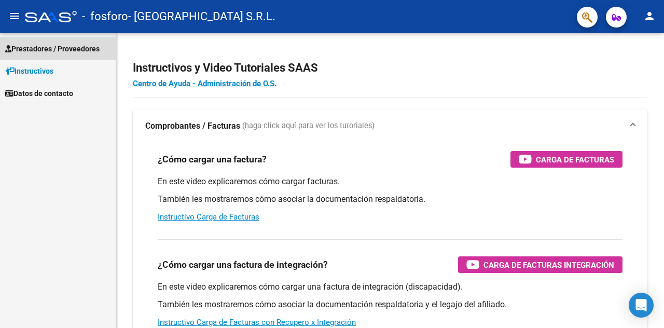
click at [29, 46] on span "Prestadores / Proveedores" at bounding box center [52, 48] width 94 height 11
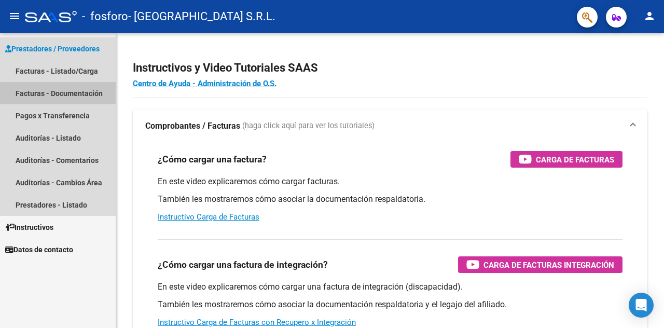
click at [64, 91] on link "Facturas - Documentación" at bounding box center [58, 93] width 116 height 22
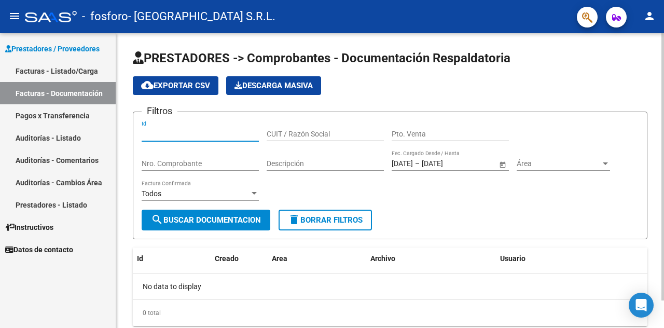
click at [213, 136] on input "Id" at bounding box center [200, 134] width 117 height 9
click at [206, 131] on input "Id" at bounding box center [200, 134] width 117 height 9
click at [314, 127] on div "CUIT / Razón Social" at bounding box center [325, 130] width 117 height 21
click at [188, 88] on span "cloud_download Exportar CSV" at bounding box center [175, 85] width 69 height 9
click at [264, 92] on button "Descarga Masiva" at bounding box center [273, 85] width 95 height 19
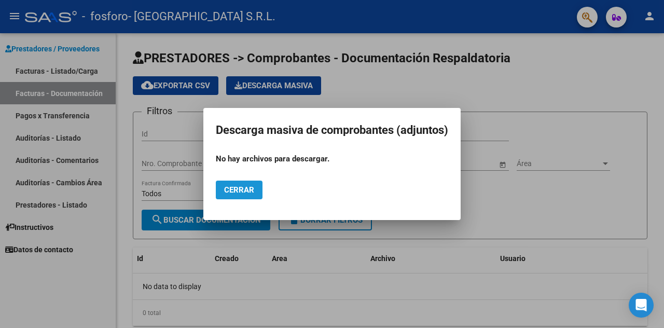
click at [240, 190] on span "Cerrar" at bounding box center [239, 189] width 30 height 9
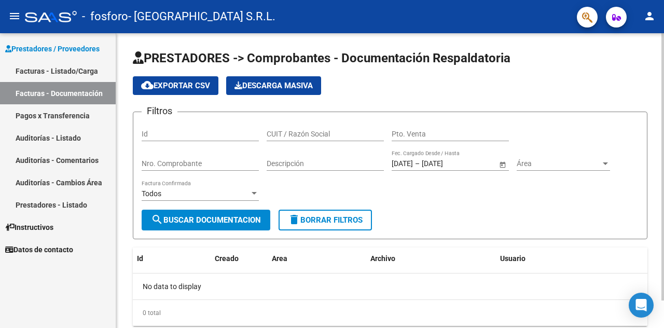
click at [369, 147] on div "CUIT / Razón Social" at bounding box center [325, 135] width 117 height 30
click at [343, 135] on input "CUIT / Razón Social" at bounding box center [325, 134] width 117 height 9
type input "c"
type input "CarlaLeccese"
click at [416, 131] on input "Pto. Venta" at bounding box center [450, 134] width 117 height 9
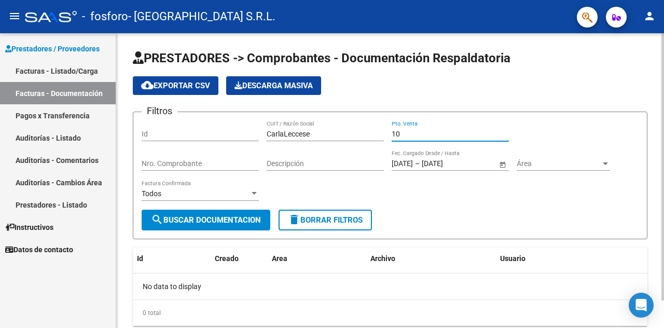
type input "10"
click at [188, 165] on input "Nro. Comprobante" at bounding box center [200, 163] width 117 height 9
paste input "75324787099754"
type input "75324787099754"
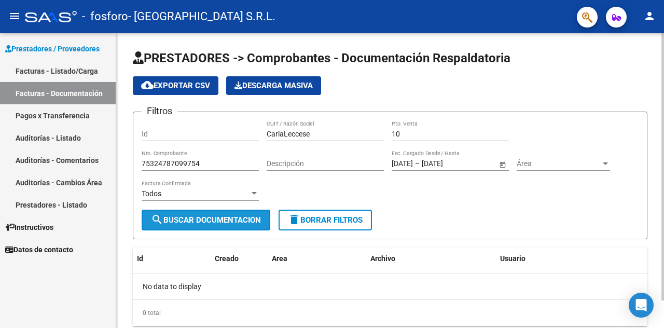
click at [230, 214] on button "search Buscar Documentacion" at bounding box center [206, 220] width 129 height 21
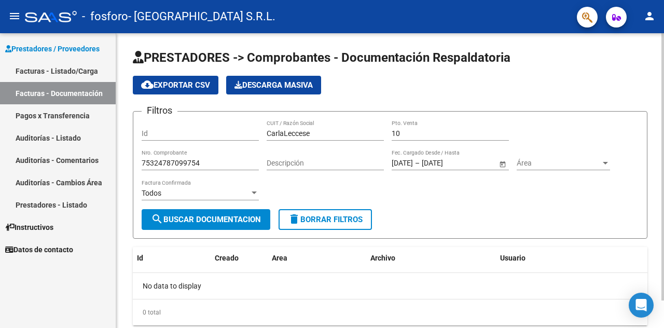
click at [306, 163] on input "Descripción" at bounding box center [325, 163] width 117 height 9
click at [219, 210] on button "search Buscar Documentacion" at bounding box center [206, 219] width 129 height 21
click at [238, 222] on span "search Buscar Documentacion" at bounding box center [206, 219] width 110 height 9
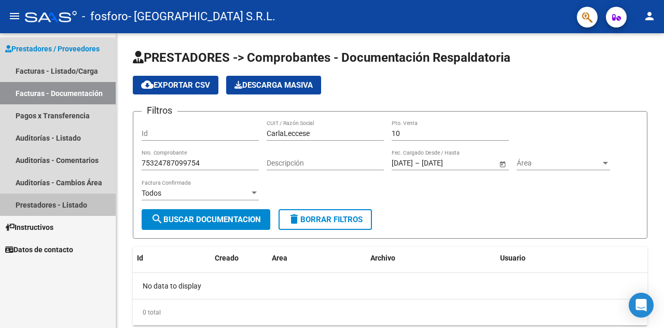
click at [75, 203] on link "Prestadores - Listado" at bounding box center [58, 204] width 116 height 22
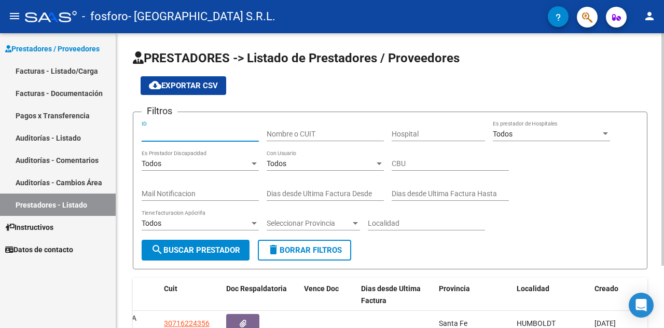
click at [197, 135] on input "ID" at bounding box center [200, 134] width 117 height 9
click at [322, 137] on input "Nombre o CUIT" at bounding box center [325, 134] width 117 height 9
click at [322, 137] on input "2" at bounding box center [325, 134] width 117 height 9
type input "27349709274"
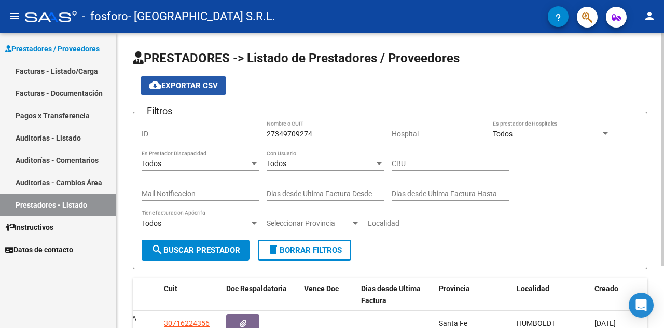
click at [204, 90] on button "cloud_download Exportar CSV" at bounding box center [184, 85] width 86 height 19
click at [522, 134] on div "Todos" at bounding box center [547, 134] width 108 height 9
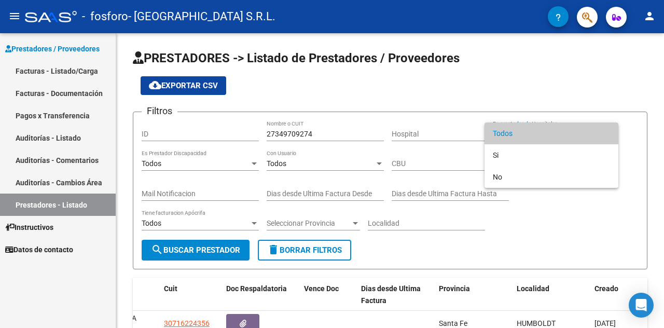
click at [34, 91] on div at bounding box center [332, 164] width 664 height 328
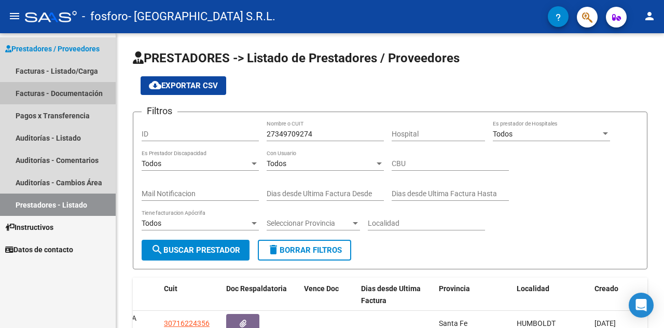
click at [34, 91] on link "Facturas - Documentación" at bounding box center [58, 93] width 116 height 22
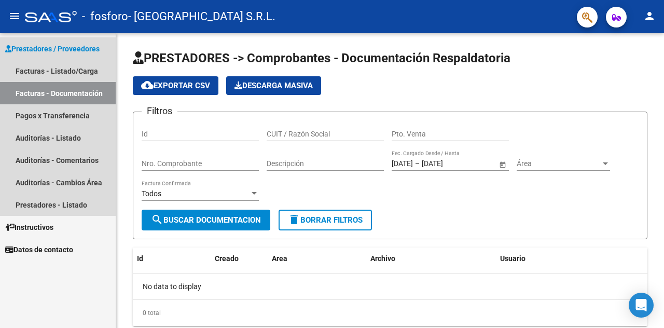
click at [38, 50] on span "Prestadores / Proveedores" at bounding box center [52, 48] width 94 height 11
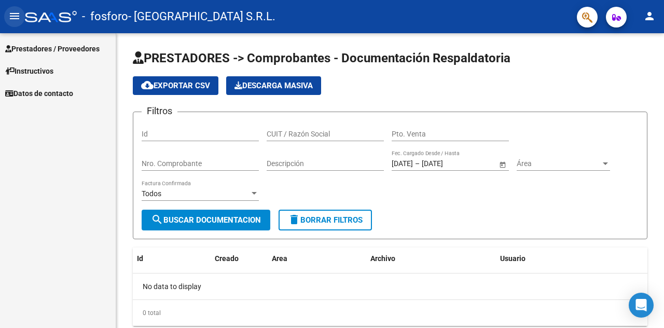
click at [5, 12] on button "menu" at bounding box center [14, 16] width 21 height 21
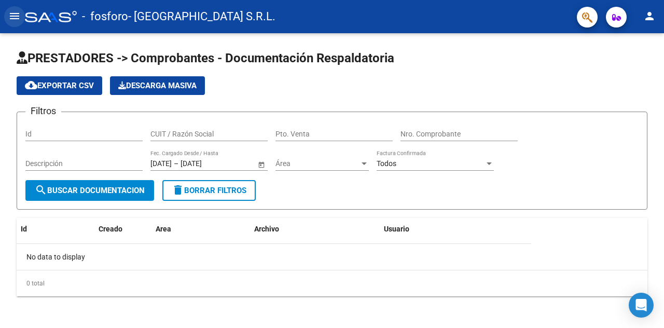
click at [5, 12] on button "menu" at bounding box center [14, 16] width 21 height 21
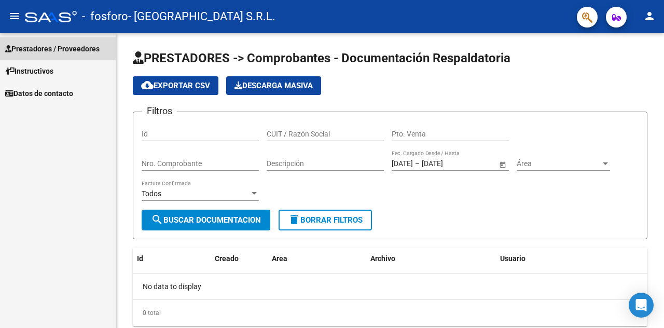
click at [46, 42] on link "Prestadores / Proveedores" at bounding box center [58, 48] width 116 height 22
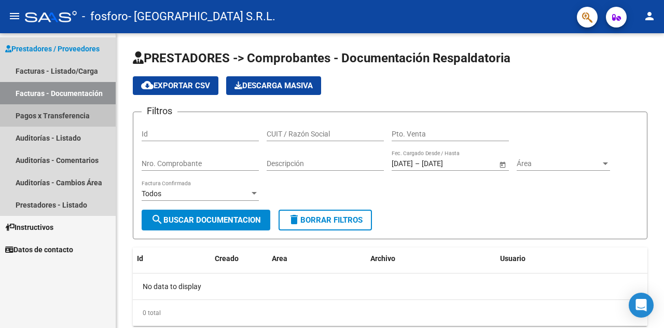
click at [64, 111] on link "Pagos x Transferencia" at bounding box center [58, 115] width 116 height 22
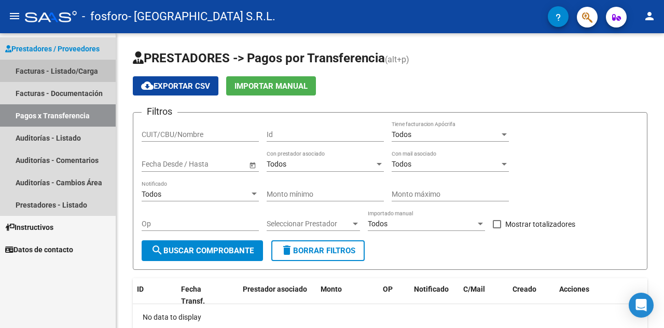
click at [43, 66] on link "Facturas - Listado/Carga" at bounding box center [58, 71] width 116 height 22
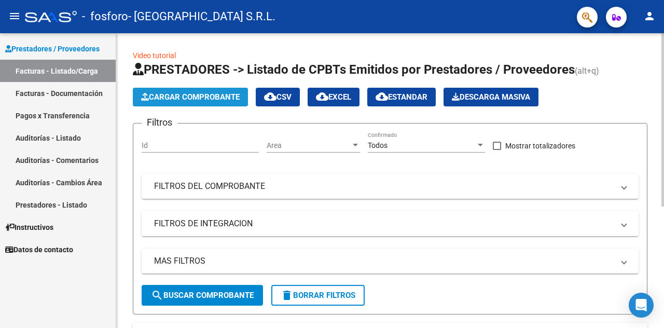
click at [217, 92] on span "Cargar Comprobante" at bounding box center [190, 96] width 99 height 9
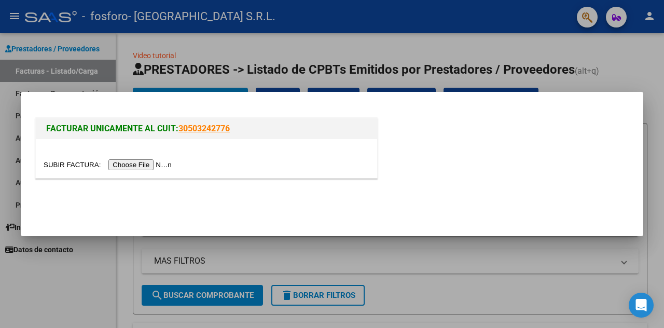
click at [159, 163] on input "file" at bounding box center [109, 164] width 131 height 11
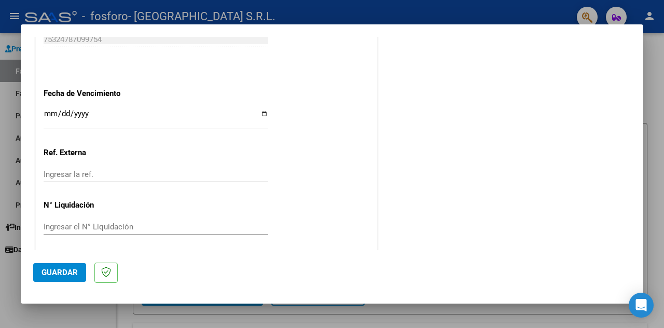
scroll to position [587, 0]
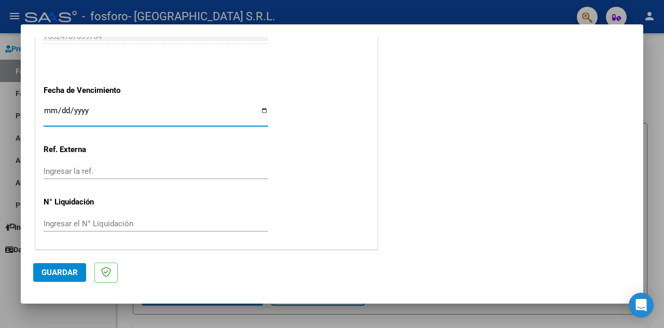
click at [50, 117] on input "Ingresar la fecha" at bounding box center [156, 114] width 225 height 17
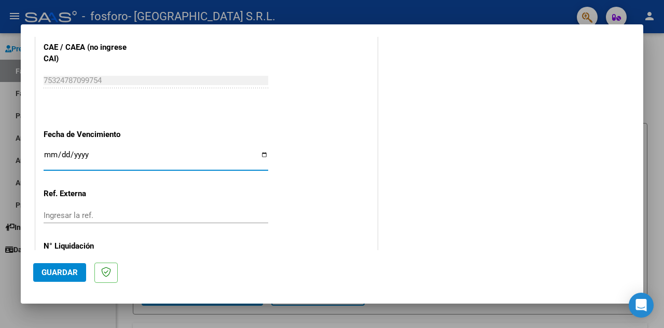
scroll to position [545, 0]
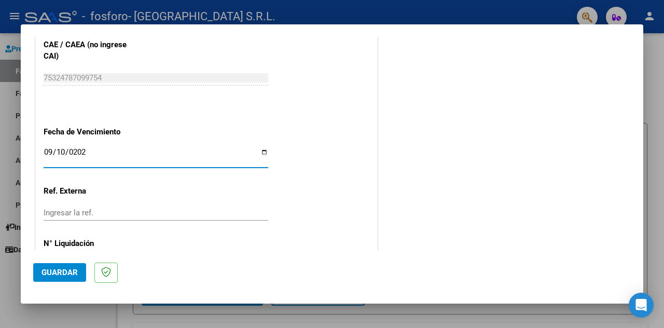
type input "[DATE]"
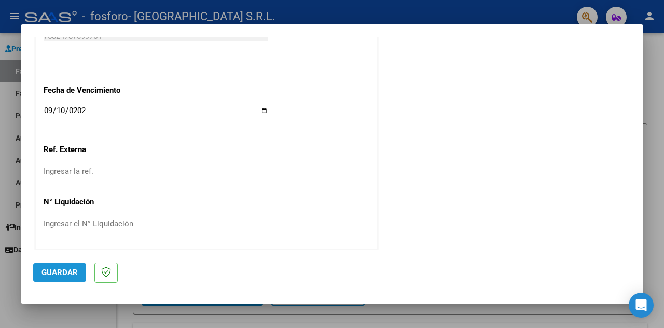
click at [56, 272] on span "Guardar" at bounding box center [59, 272] width 36 height 9
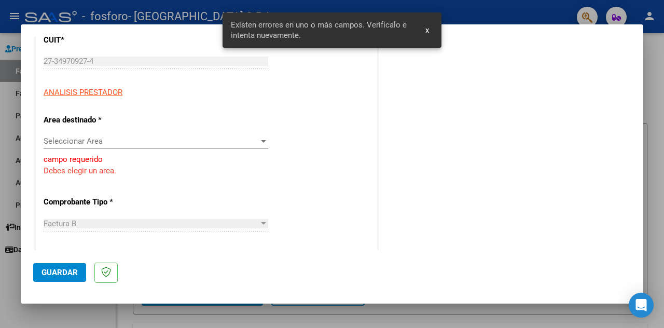
scroll to position [140, 0]
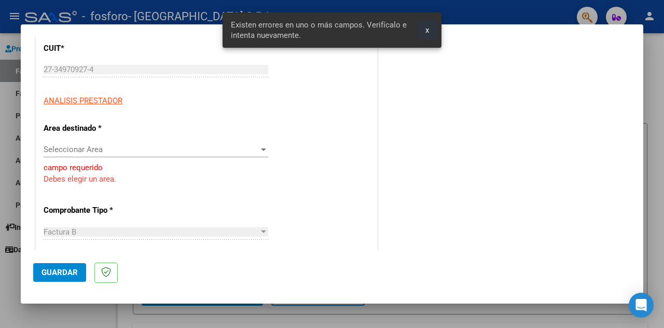
click at [424, 23] on button "x" at bounding box center [427, 30] width 20 height 19
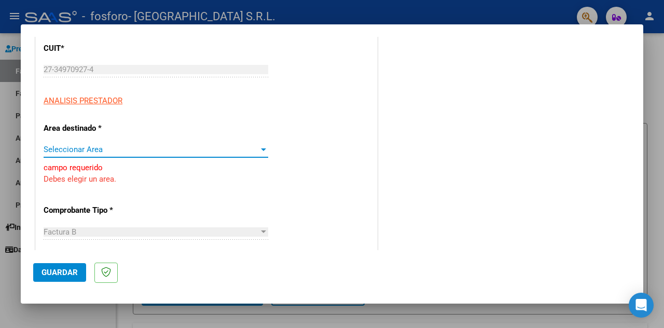
click at [126, 150] on span "Seleccionar Area" at bounding box center [151, 149] width 215 height 9
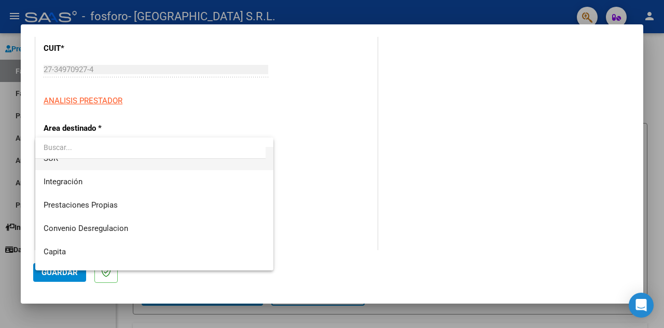
scroll to position [77, 0]
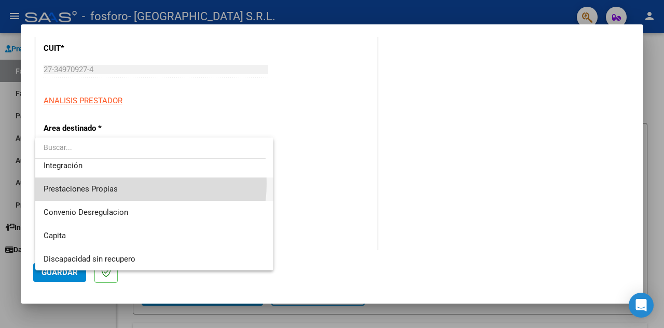
click at [110, 183] on span "Prestaciones Propias" at bounding box center [155, 188] width 222 height 23
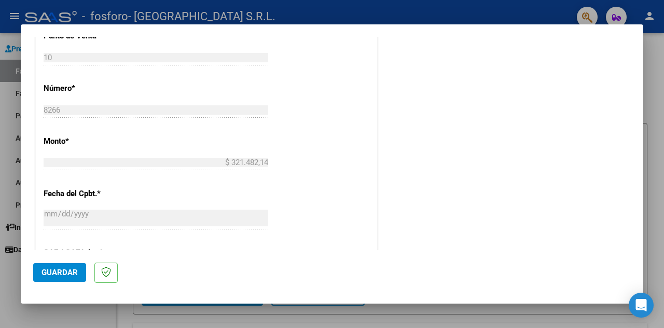
scroll to position [344, 0]
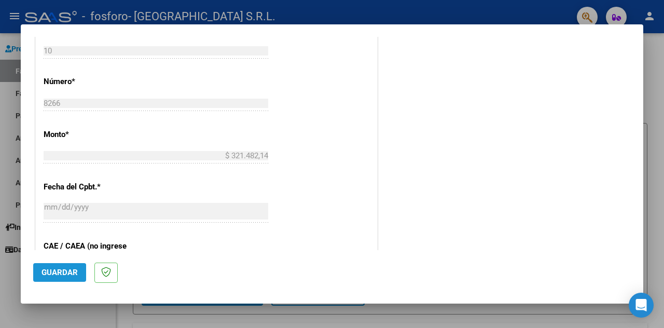
click at [58, 273] on span "Guardar" at bounding box center [59, 272] width 36 height 9
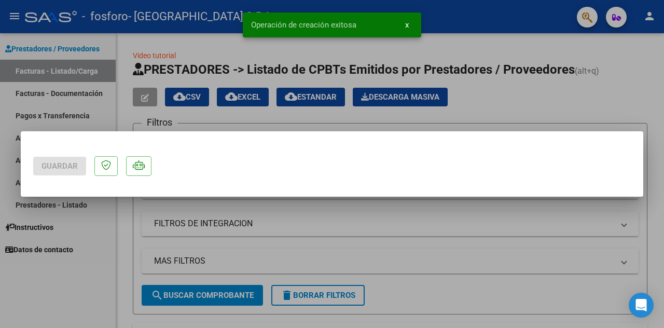
scroll to position [0, 0]
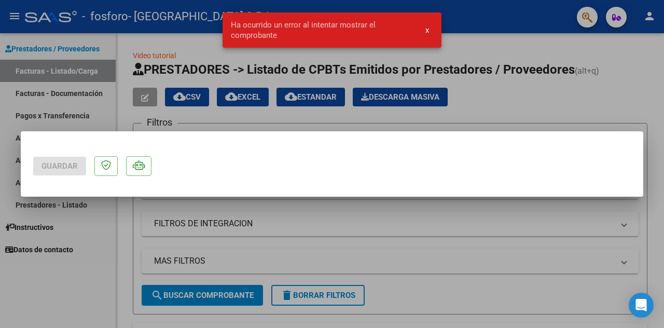
click at [431, 27] on button "x" at bounding box center [427, 30] width 20 height 19
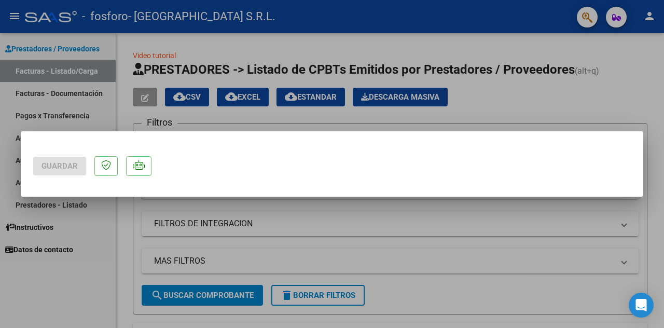
click at [266, 117] on div at bounding box center [332, 164] width 664 height 328
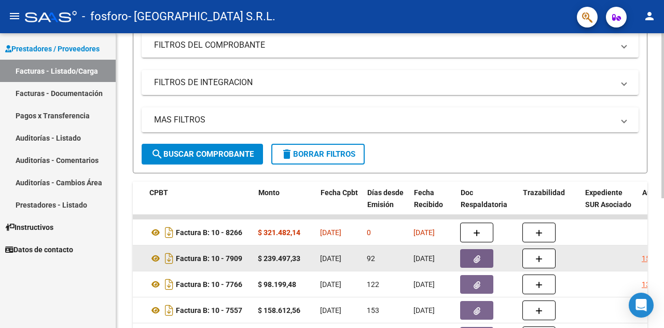
scroll to position [0, 353]
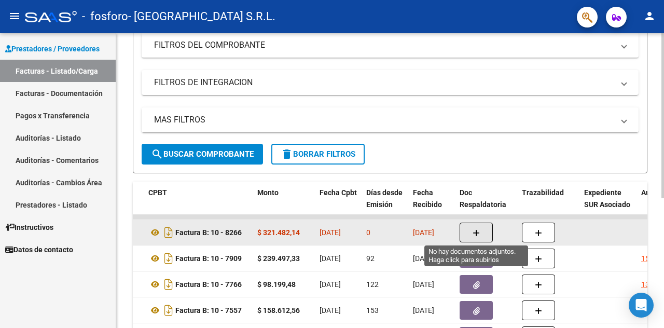
click at [476, 226] on button "button" at bounding box center [476, 233] width 33 height 20
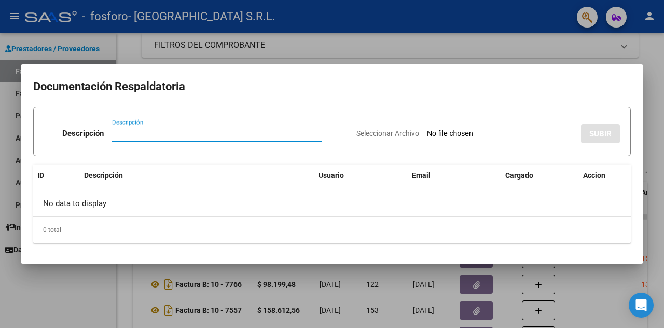
click at [231, 135] on input "Descripción" at bounding box center [217, 133] width 210 height 9
type input "f"
type input "Detalle"
click at [539, 131] on input "Seleccionar Archivo" at bounding box center [495, 134] width 137 height 10
type input "C:\fakepath\OSPIF [DATE].xlsx"
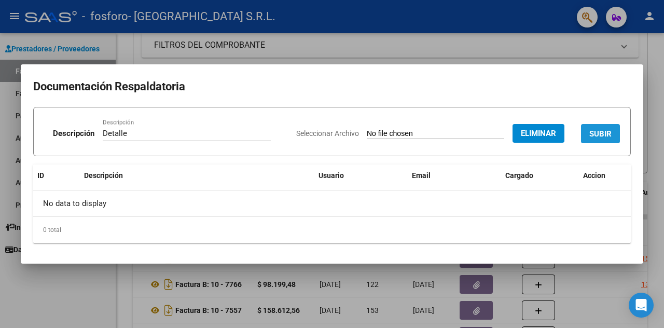
click at [601, 136] on span "SUBIR" at bounding box center [600, 133] width 22 height 9
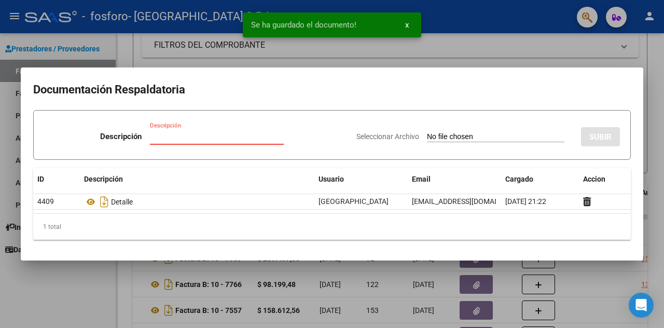
click at [242, 137] on input "Descripción" at bounding box center [217, 136] width 134 height 9
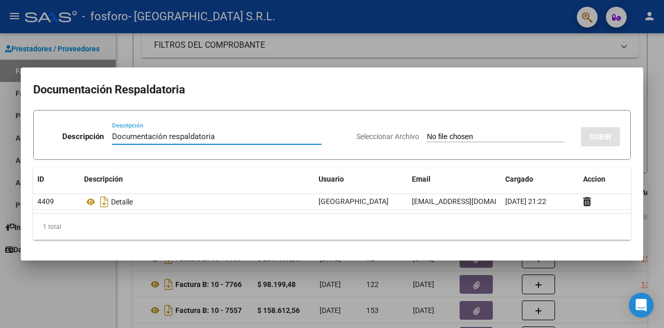
type input "Documentación respaldatoria"
click at [466, 133] on input "Seleccionar Archivo" at bounding box center [495, 137] width 137 height 10
click at [476, 135] on input "Seleccionar Archivo" at bounding box center [495, 137] width 137 height 10
type input "C:\fakepath\Ospif Mayo_Junio_Julio 25.pdf"
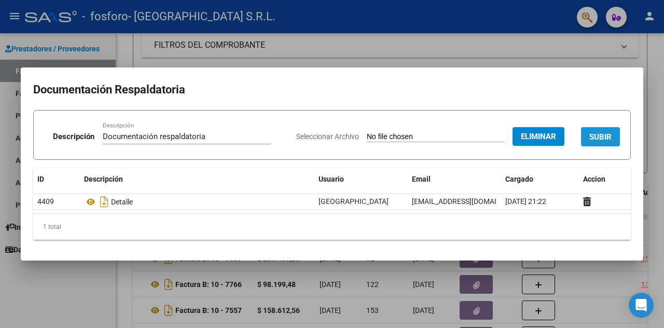
click at [602, 143] on button "SUBIR" at bounding box center [600, 136] width 39 height 19
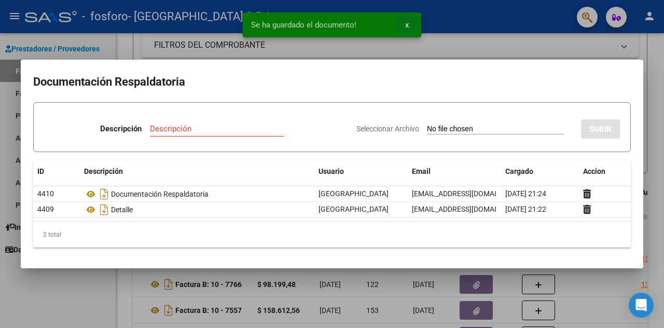
click at [411, 24] on button "x" at bounding box center [407, 25] width 20 height 19
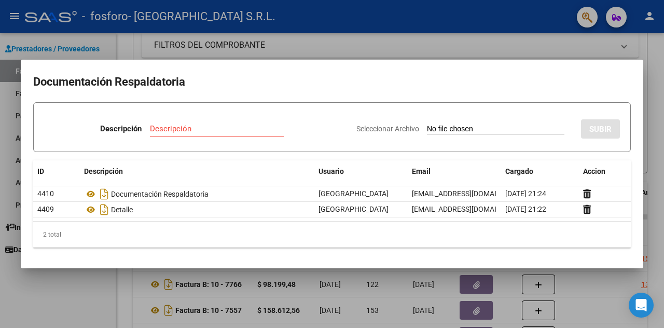
click at [445, 45] on div at bounding box center [332, 164] width 664 height 328
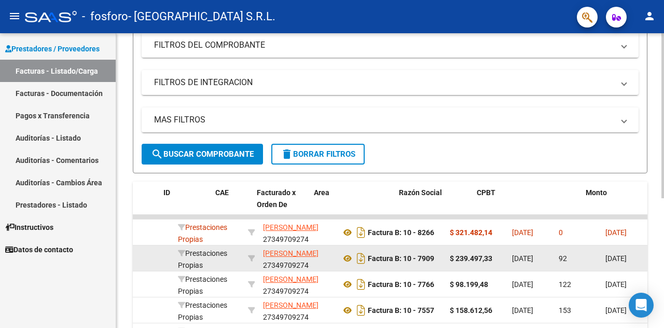
scroll to position [0, 0]
